Goal: Task Accomplishment & Management: Complete application form

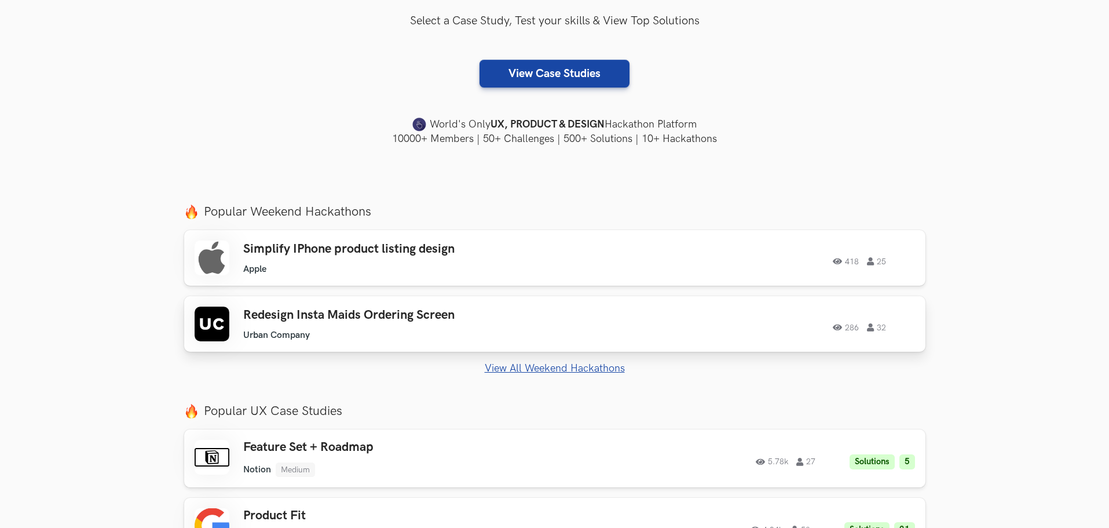
scroll to position [290, 0]
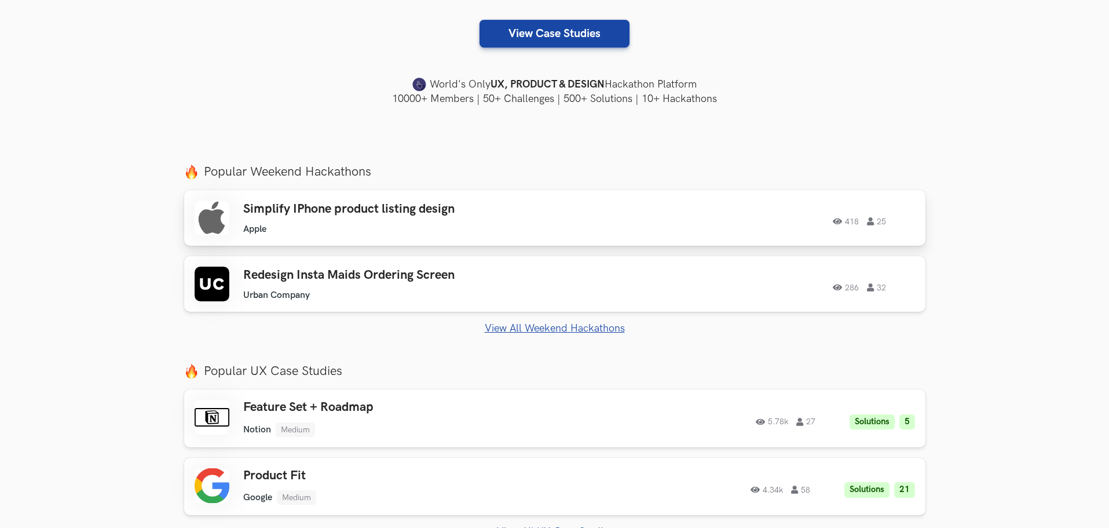
click at [431, 220] on div "Simplify IPhone product listing design Apple Apple 418 25" at bounding box center [407, 218] width 329 height 33
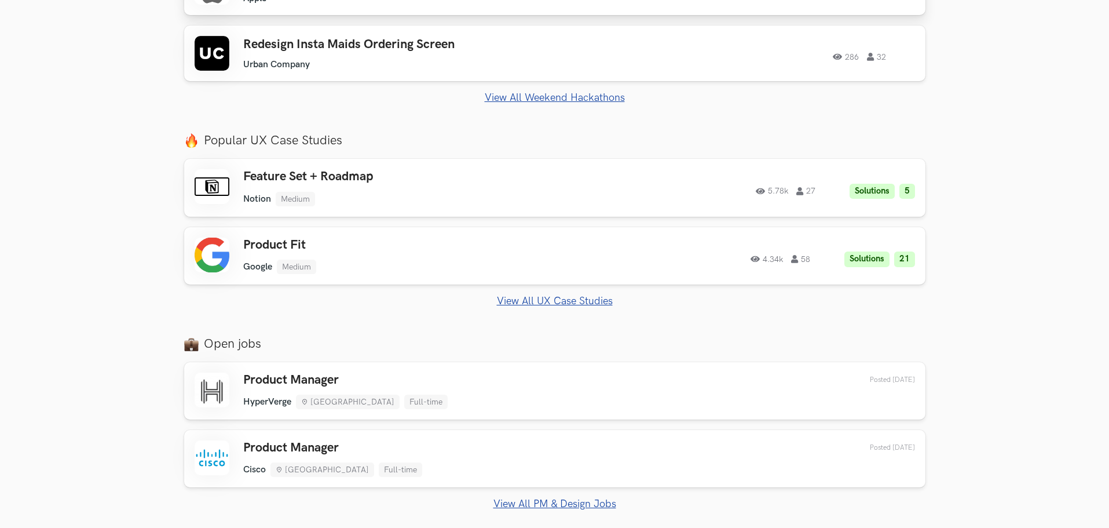
scroll to position [521, 0]
click at [578, 302] on link "View All UX Case Studies" at bounding box center [554, 300] width 741 height 12
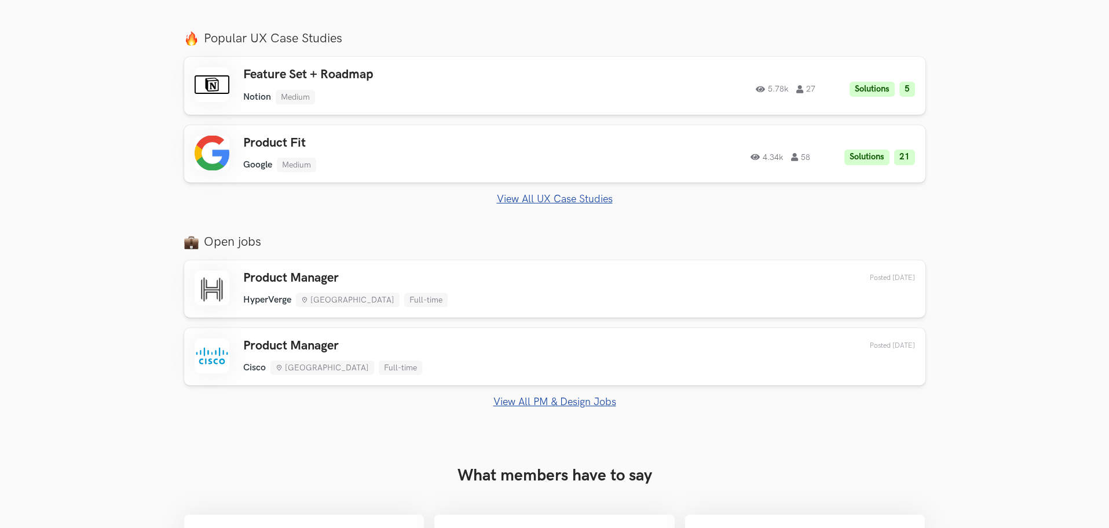
scroll to position [695, 0]
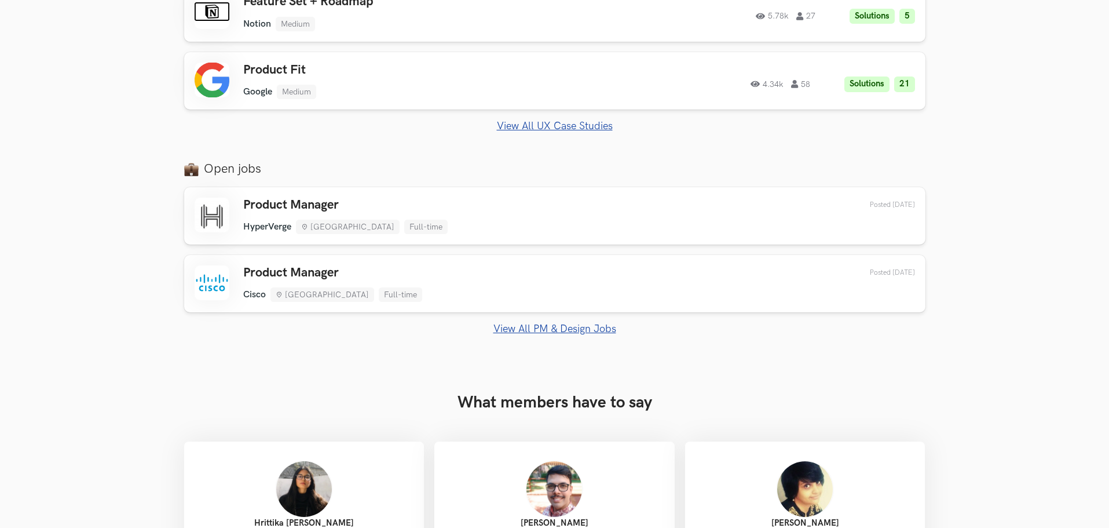
click at [552, 332] on link "View All PM & Design Jobs" at bounding box center [554, 329] width 741 height 12
click at [580, 330] on link "View All PM & Design Jobs" at bounding box center [554, 329] width 741 height 12
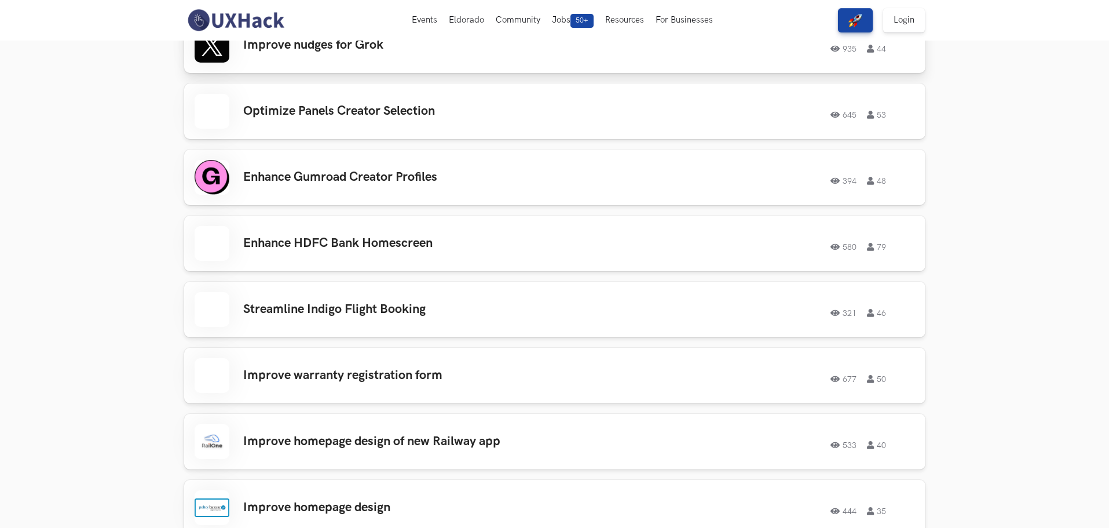
scroll to position [927, 0]
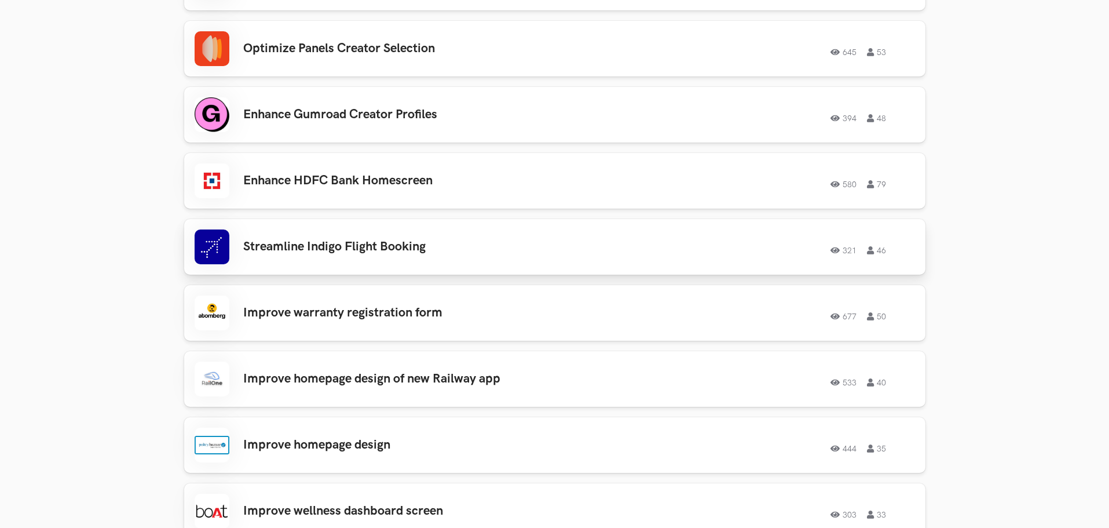
click at [414, 247] on h3 "Streamline Indigo Flight Booking" at bounding box center [407, 246] width 329 height 15
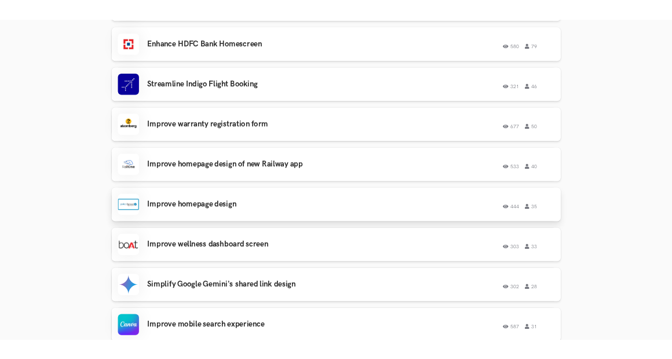
scroll to position [1101, 0]
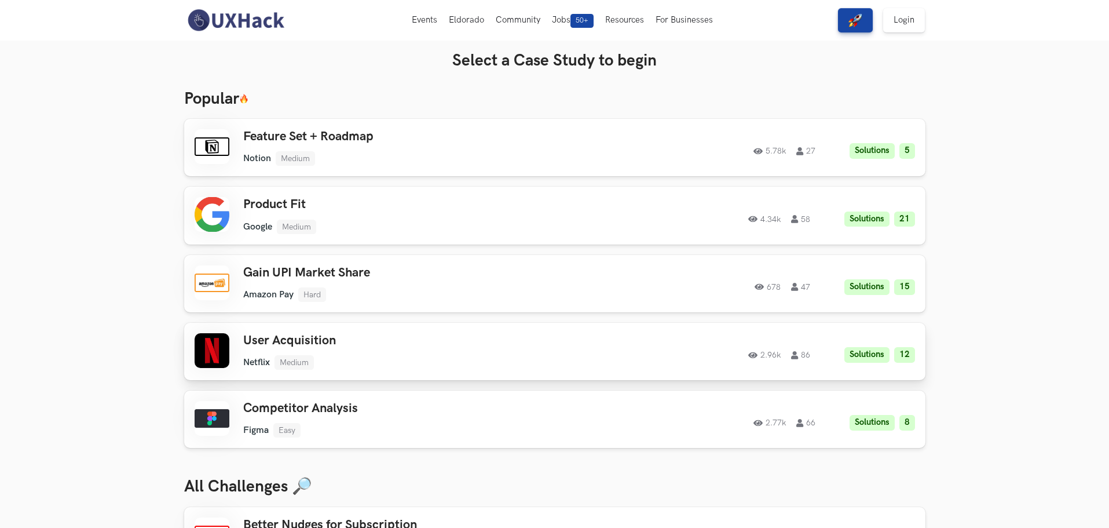
click at [658, 341] on div "2.96k 86 Solutions 12" at bounding box center [757, 351] width 315 height 23
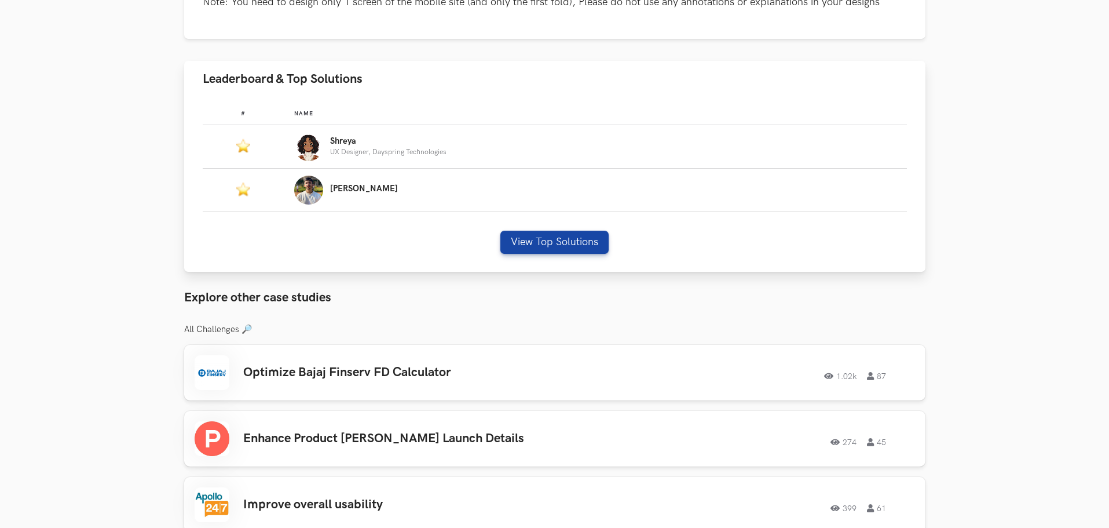
scroll to position [637, 0]
click at [514, 234] on button "View Top Solutions" at bounding box center [554, 243] width 108 height 23
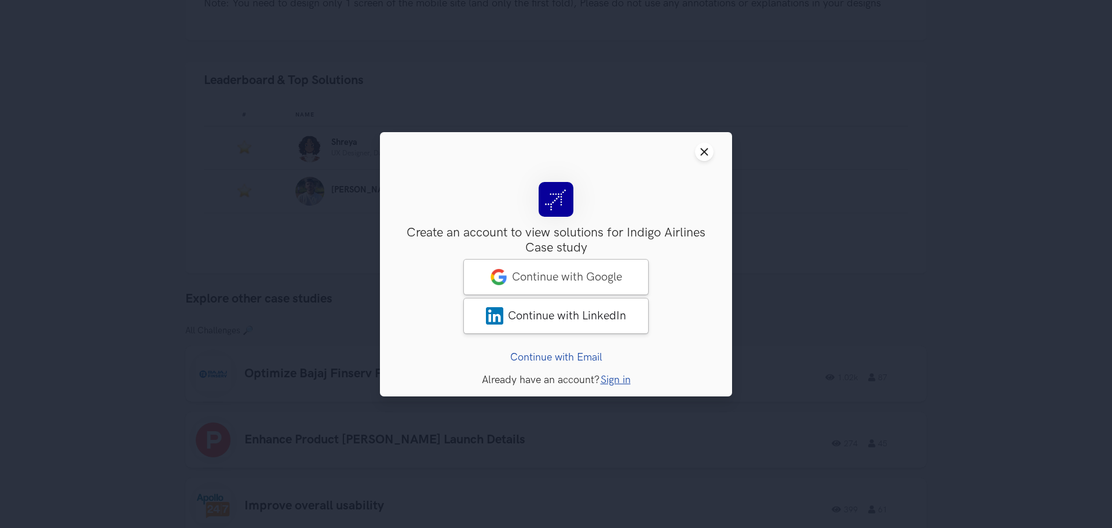
click at [711, 162] on header "Close modal window" at bounding box center [556, 151] width 352 height 39
click at [714, 155] on header "Close modal window" at bounding box center [556, 151] width 352 height 39
click at [710, 151] on button "Close modal window" at bounding box center [704, 151] width 19 height 19
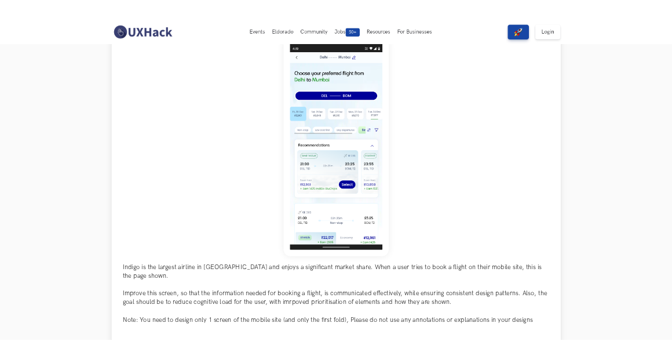
scroll to position [0, 0]
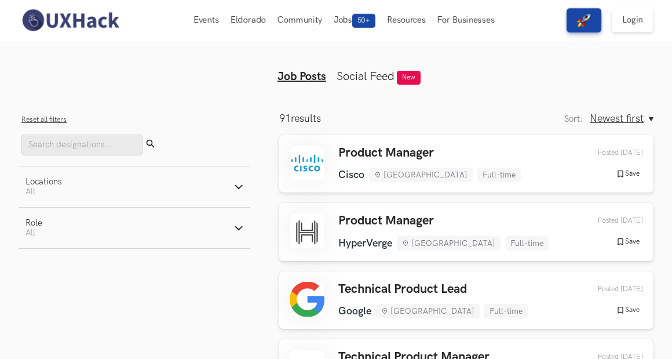
click at [189, 222] on button "Role Active filters: All" at bounding box center [135, 227] width 232 height 41
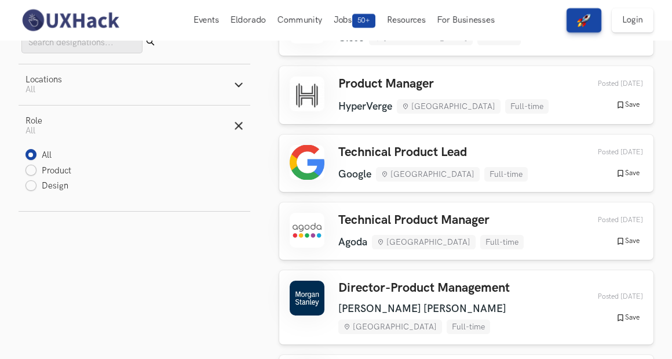
scroll to position [174, 0]
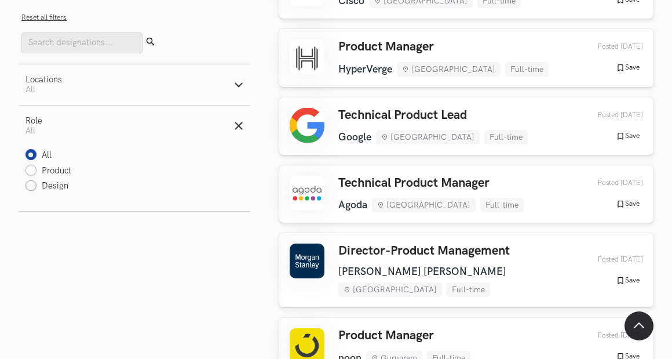
click at [57, 185] on label "Design" at bounding box center [46, 186] width 43 height 12
click at [36, 185] on input "Design" at bounding box center [30, 186] width 11 height 11
radio input "true"
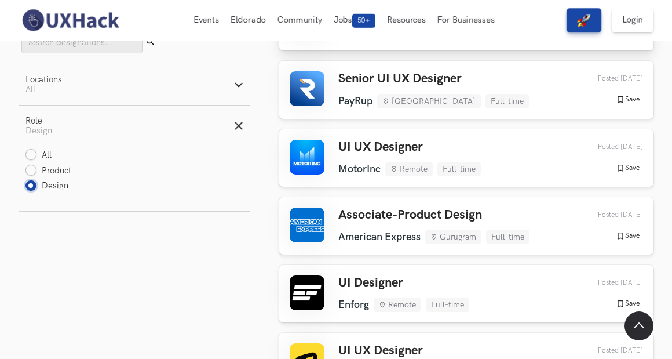
scroll to position [116, 0]
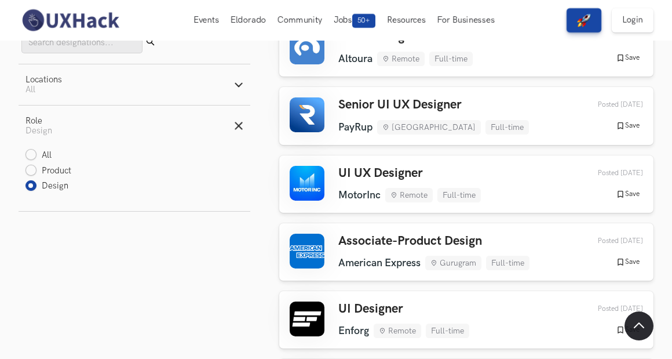
drag, startPoint x: 462, startPoint y: 240, endPoint x: 195, endPoint y: 295, distance: 273.2
click at [192, 295] on aside "Filters Close panel Reset all filters Submit Locations Active filters: All Remo…" at bounding box center [135, 184] width 232 height 348
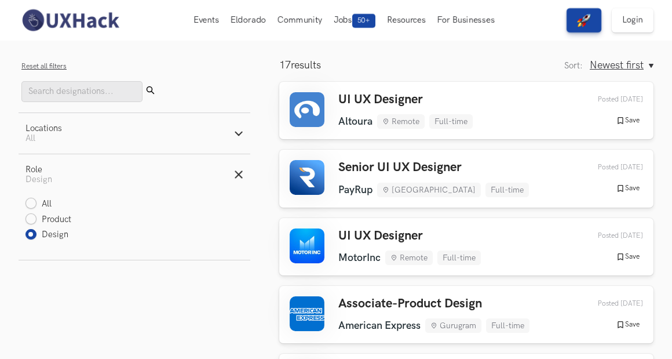
scroll to position [0, 0]
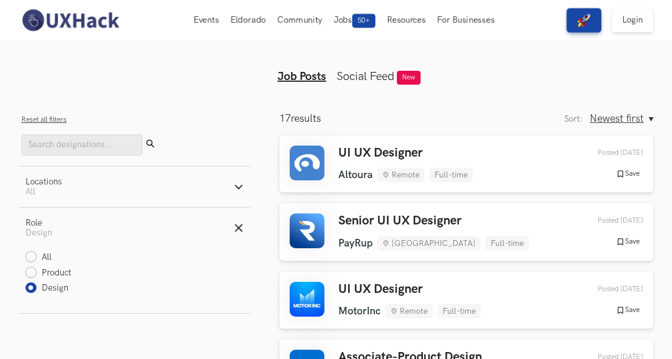
click at [178, 186] on button "Locations Active filters: All" at bounding box center [135, 186] width 232 height 41
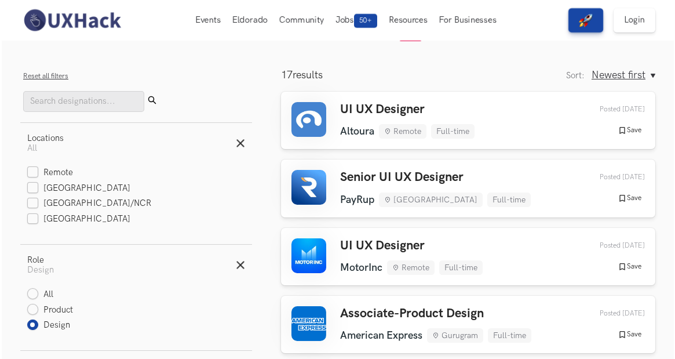
scroll to position [58, 0]
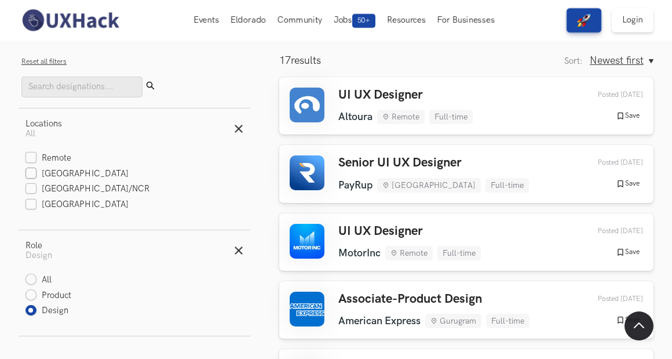
click at [57, 172] on label "[GEOGRAPHIC_DATA]" at bounding box center [76, 174] width 103 height 12
click at [36, 172] on input "[GEOGRAPHIC_DATA]" at bounding box center [30, 174] width 11 height 11
checkbox input "true"
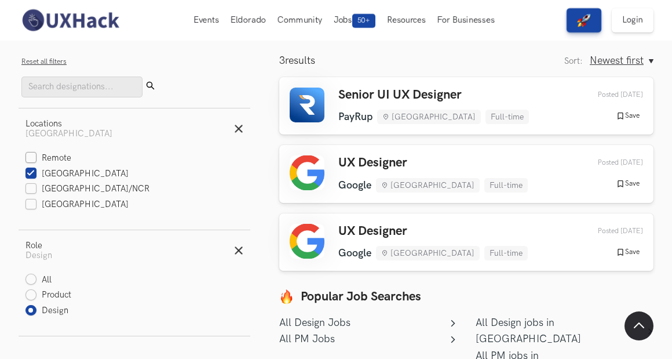
click at [47, 157] on label "Remote" at bounding box center [48, 158] width 46 height 12
click at [36, 157] on input "Remote" at bounding box center [30, 158] width 11 height 11
checkbox input "true"
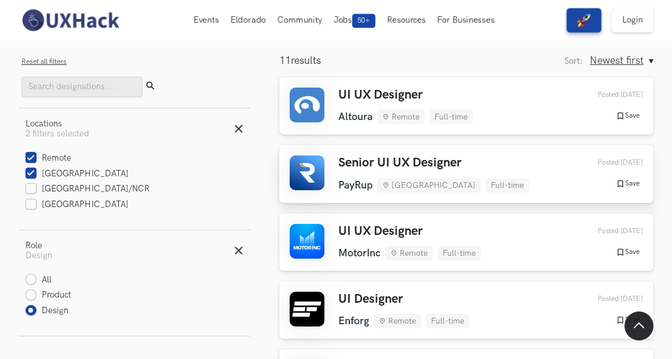
click at [488, 163] on div "Senior UI UX Designer PayRup Bengaluru Full-time PayRup Bengaluru Full-time 1 w…" at bounding box center [466, 173] width 353 height 36
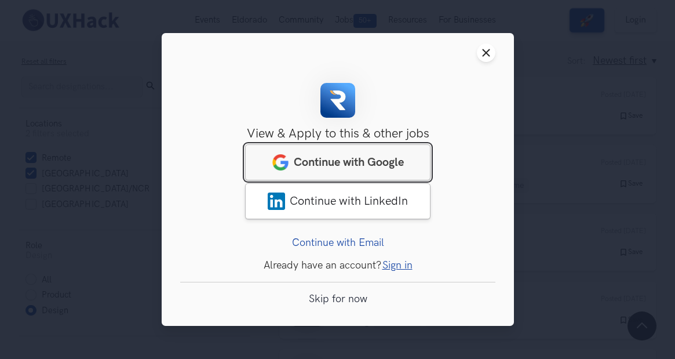
click at [363, 160] on span "Continue with Google" at bounding box center [349, 162] width 110 height 14
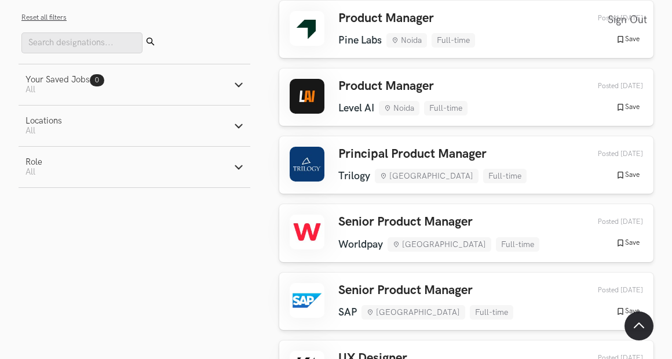
scroll to position [2556, 0]
click at [227, 118] on button "Locations Active filters: All" at bounding box center [135, 125] width 232 height 41
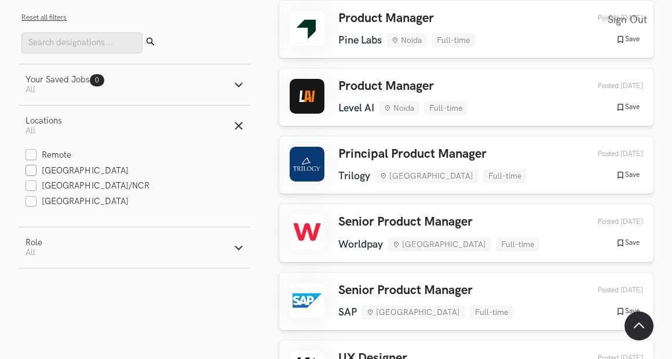
click at [62, 166] on label "[GEOGRAPHIC_DATA]" at bounding box center [76, 171] width 103 height 12
click at [36, 166] on input "[GEOGRAPHIC_DATA]" at bounding box center [30, 171] width 11 height 11
checkbox input "true"
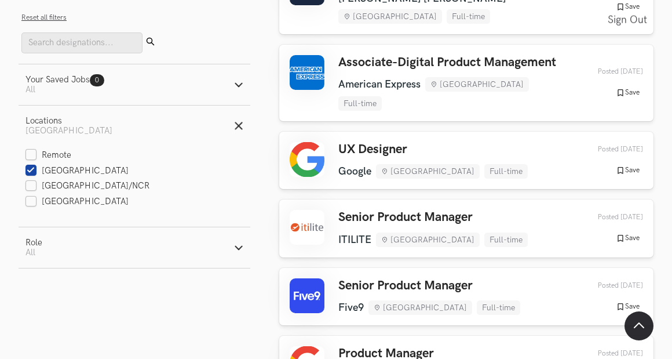
drag, startPoint x: 122, startPoint y: 247, endPoint x: 128, endPoint y: 250, distance: 6.8
click at [122, 247] on button "Role Active filters: All" at bounding box center [135, 247] width 232 height 41
click at [56, 305] on label "Design" at bounding box center [46, 308] width 43 height 12
click at [36, 305] on input "Design" at bounding box center [30, 307] width 11 height 11
radio input "true"
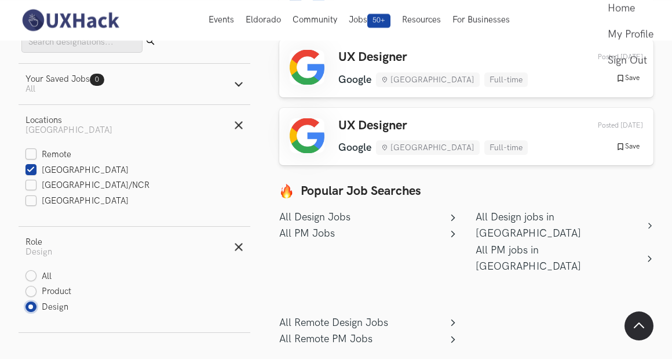
scroll to position [0, 0]
